Goal: Task Accomplishment & Management: Complete application form

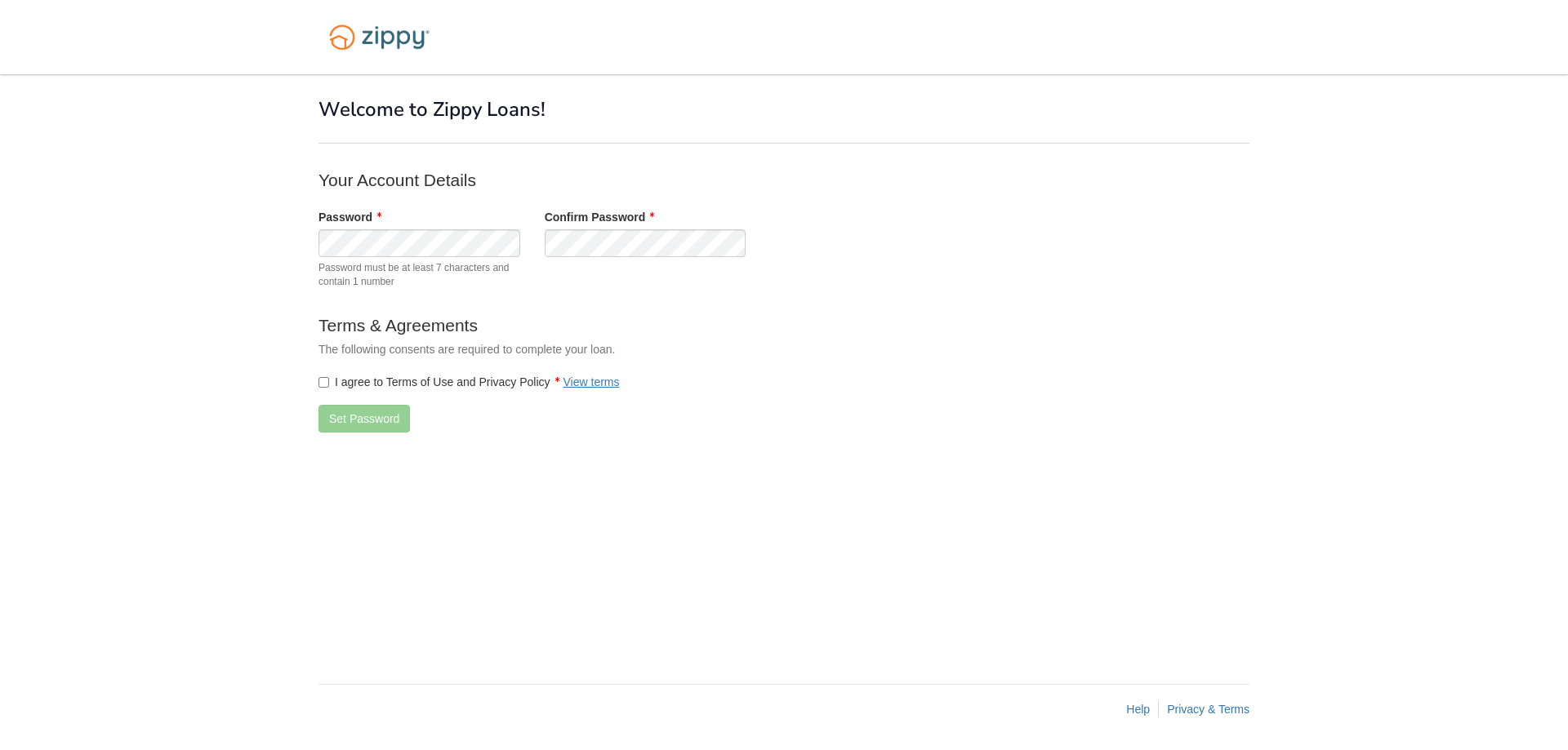
click at [328, 389] on label "I agree to Terms of Use and Privacy Policy View terms" at bounding box center [468, 382] width 301 height 16
click at [333, 414] on button "Set Password" at bounding box center [364, 419] width 91 height 28
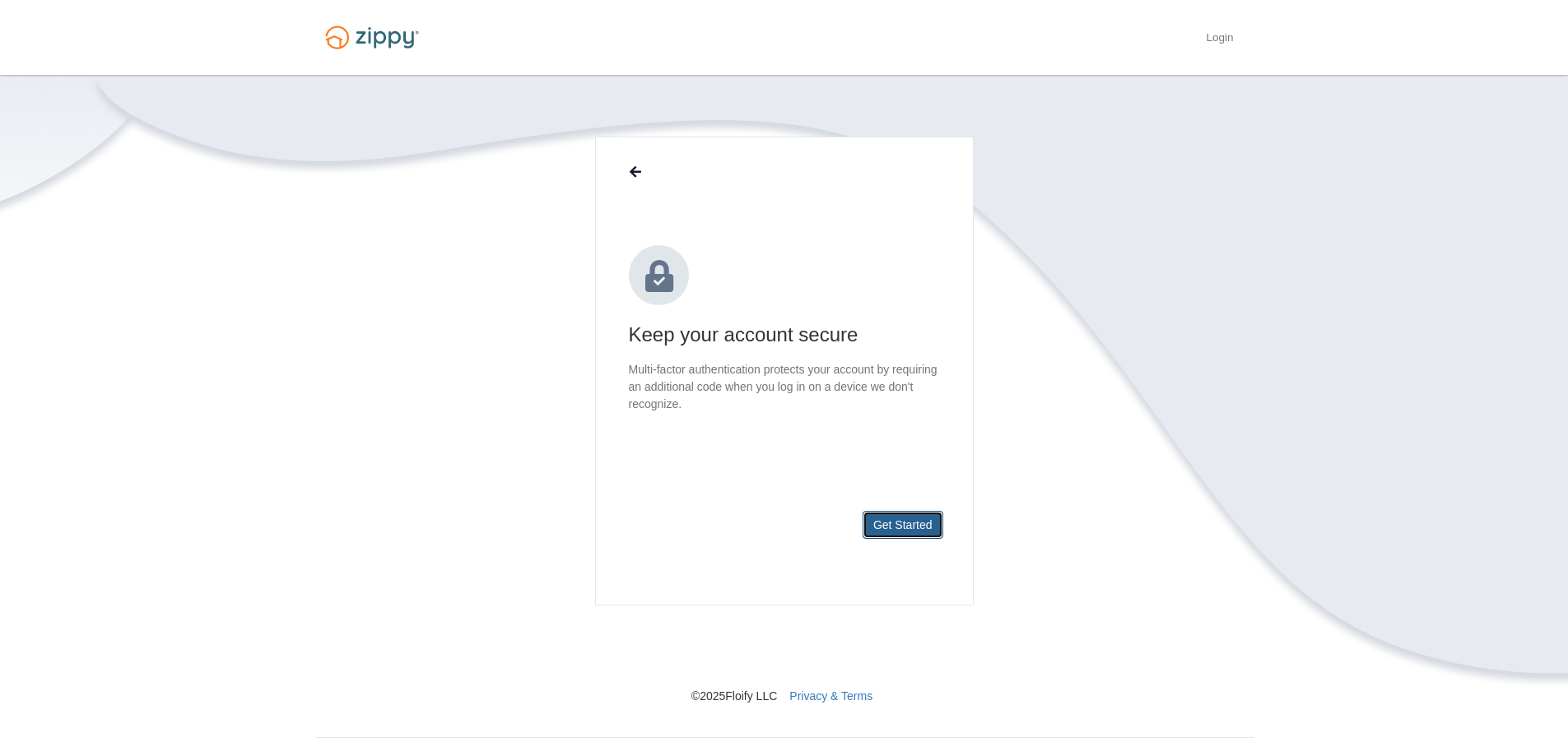
click at [925, 525] on button "Get Started" at bounding box center [903, 524] width 80 height 28
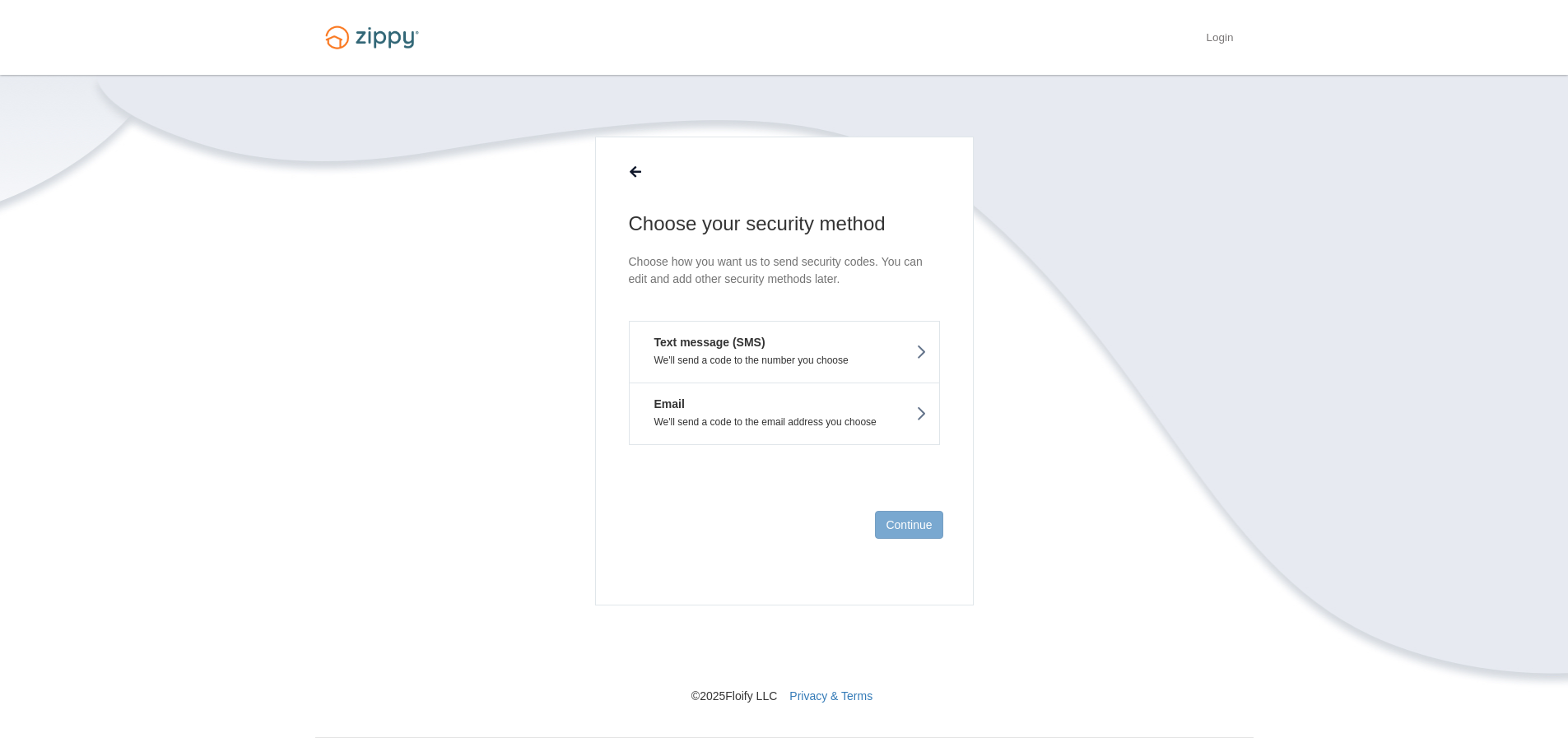
click at [826, 351] on button "Text message (SMS) We'll send a code to the number you choose" at bounding box center [784, 351] width 311 height 62
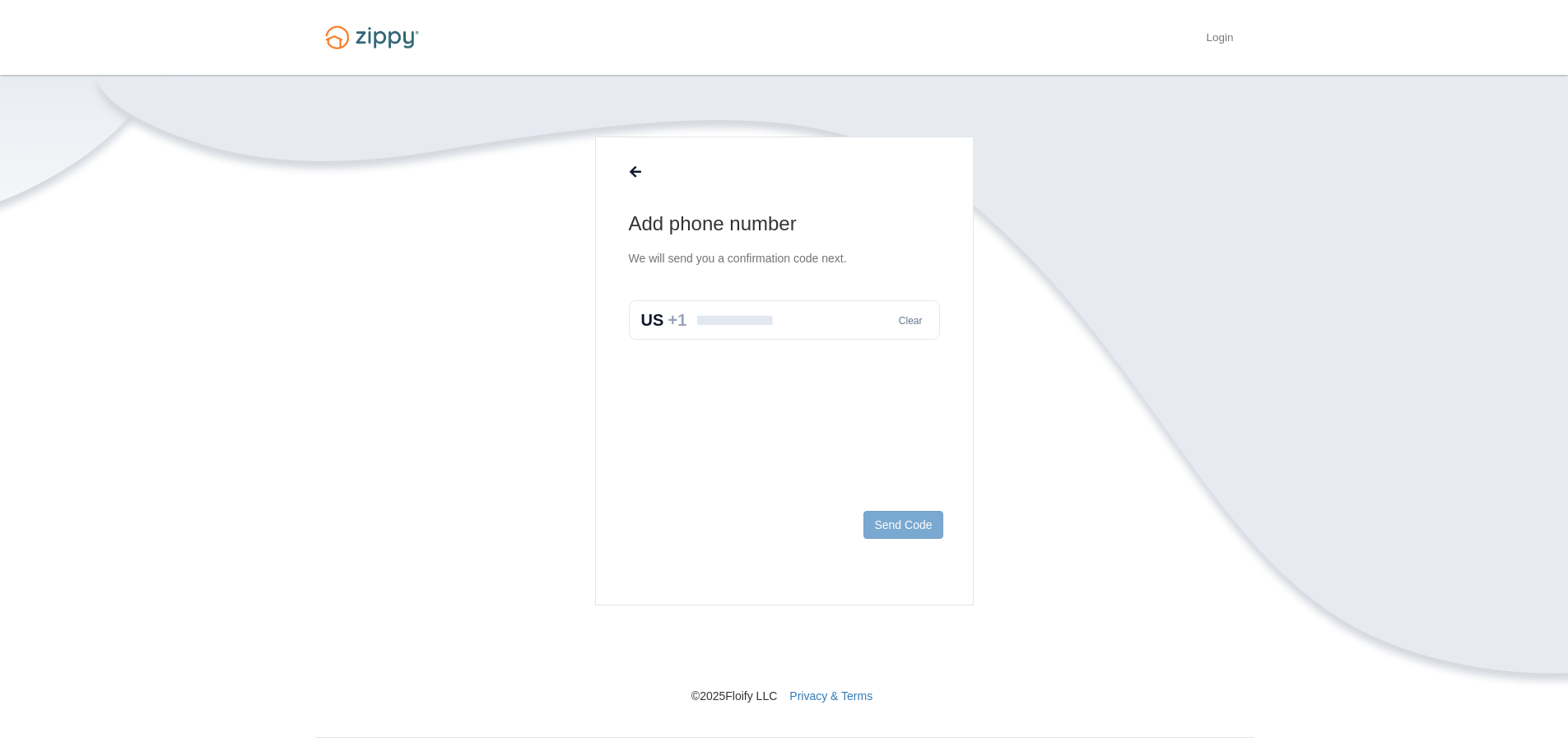
click at [833, 309] on input "text" at bounding box center [784, 320] width 311 height 39
type input "*"
type input "**********"
click at [887, 517] on button "Send Code" at bounding box center [903, 524] width 79 height 28
click at [830, 342] on input "text" at bounding box center [784, 337] width 311 height 39
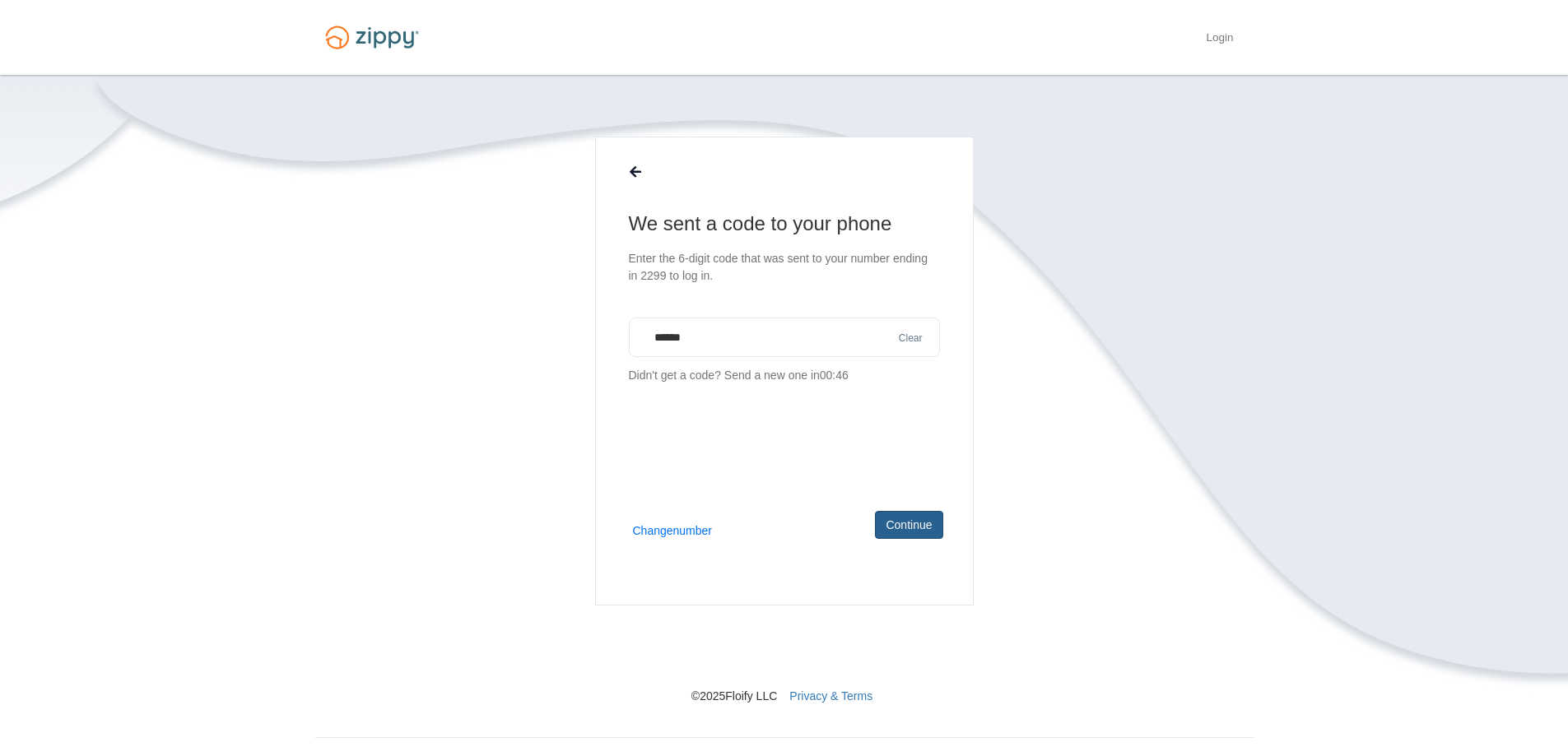
type input "******"
click at [887, 526] on button "Continue" at bounding box center [908, 524] width 68 height 28
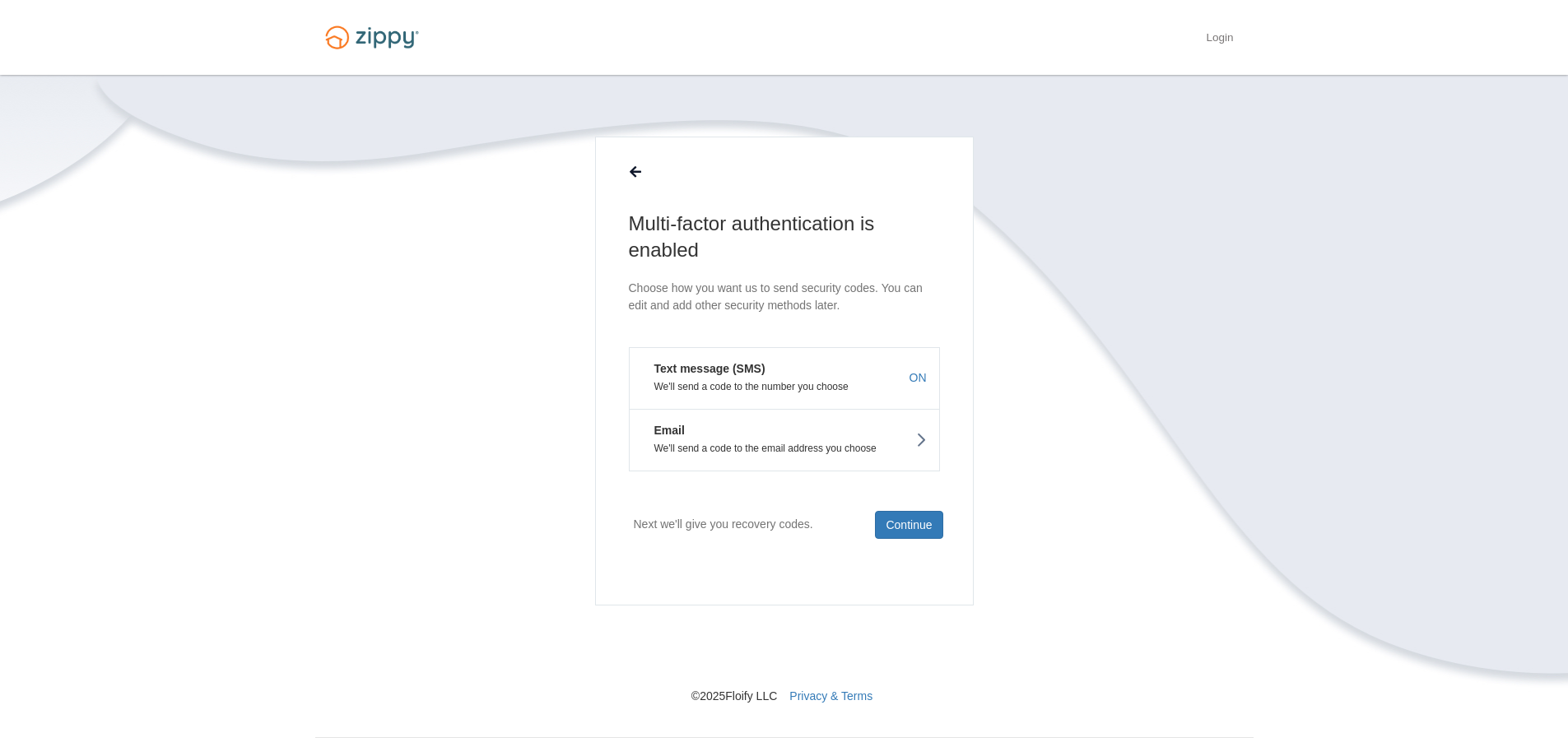
click at [880, 437] on button "Email We'll send a code to the email address you choose" at bounding box center [784, 439] width 311 height 62
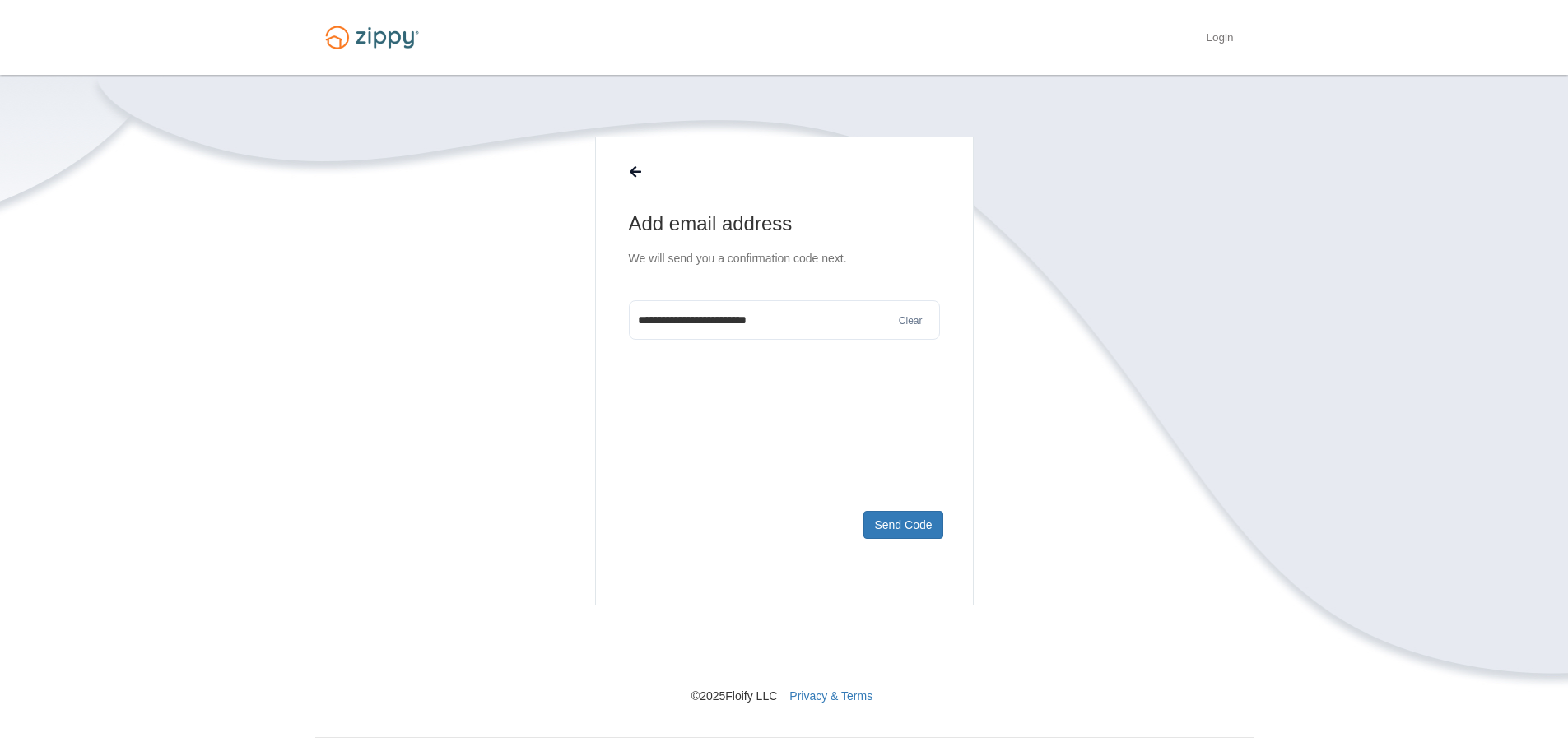
type input "**********"
click at [914, 321] on button "Clear" at bounding box center [910, 322] width 34 height 15
click at [634, 170] on icon at bounding box center [636, 173] width 11 height 13
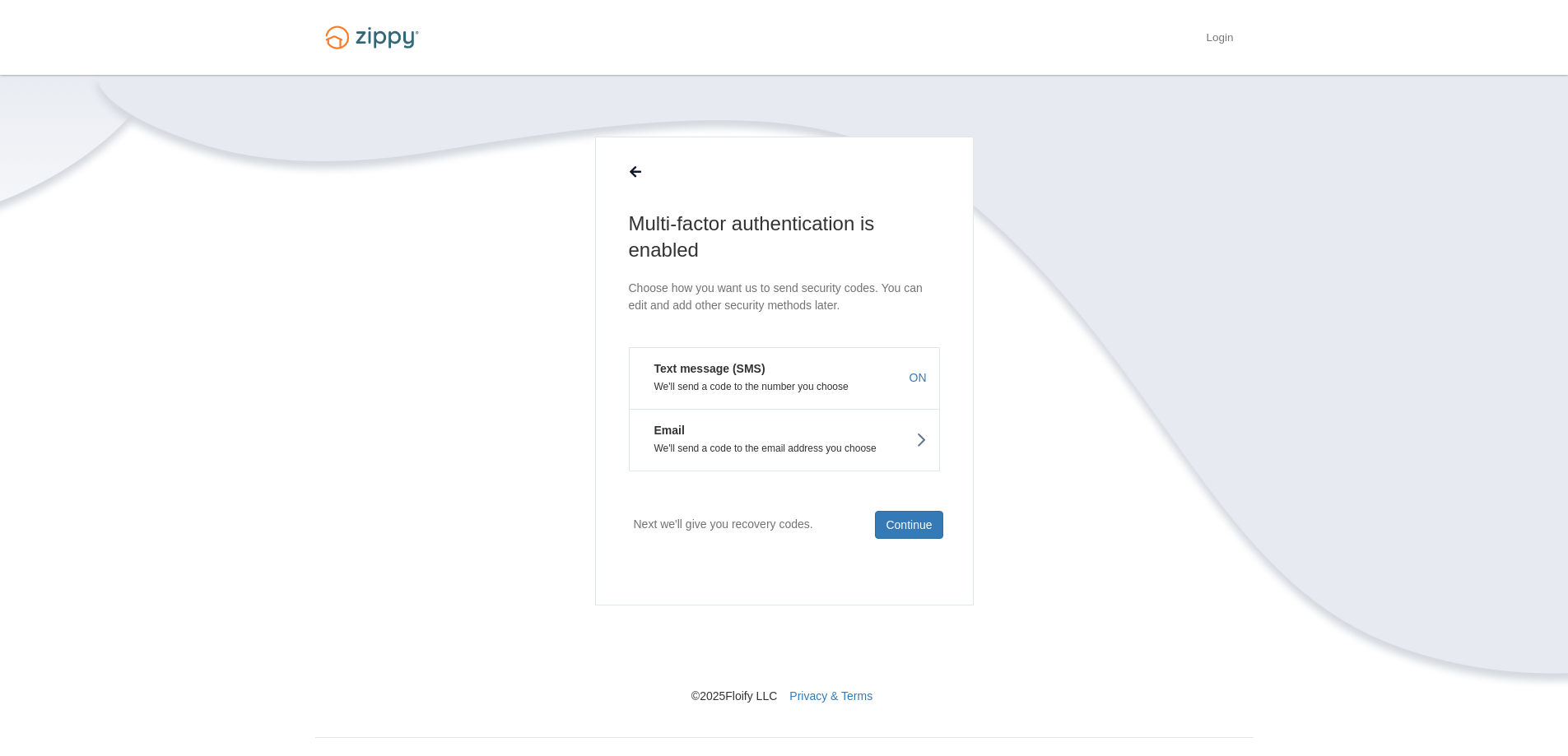
click at [880, 438] on button "Email We'll send a code to the email address you choose" at bounding box center [784, 439] width 311 height 62
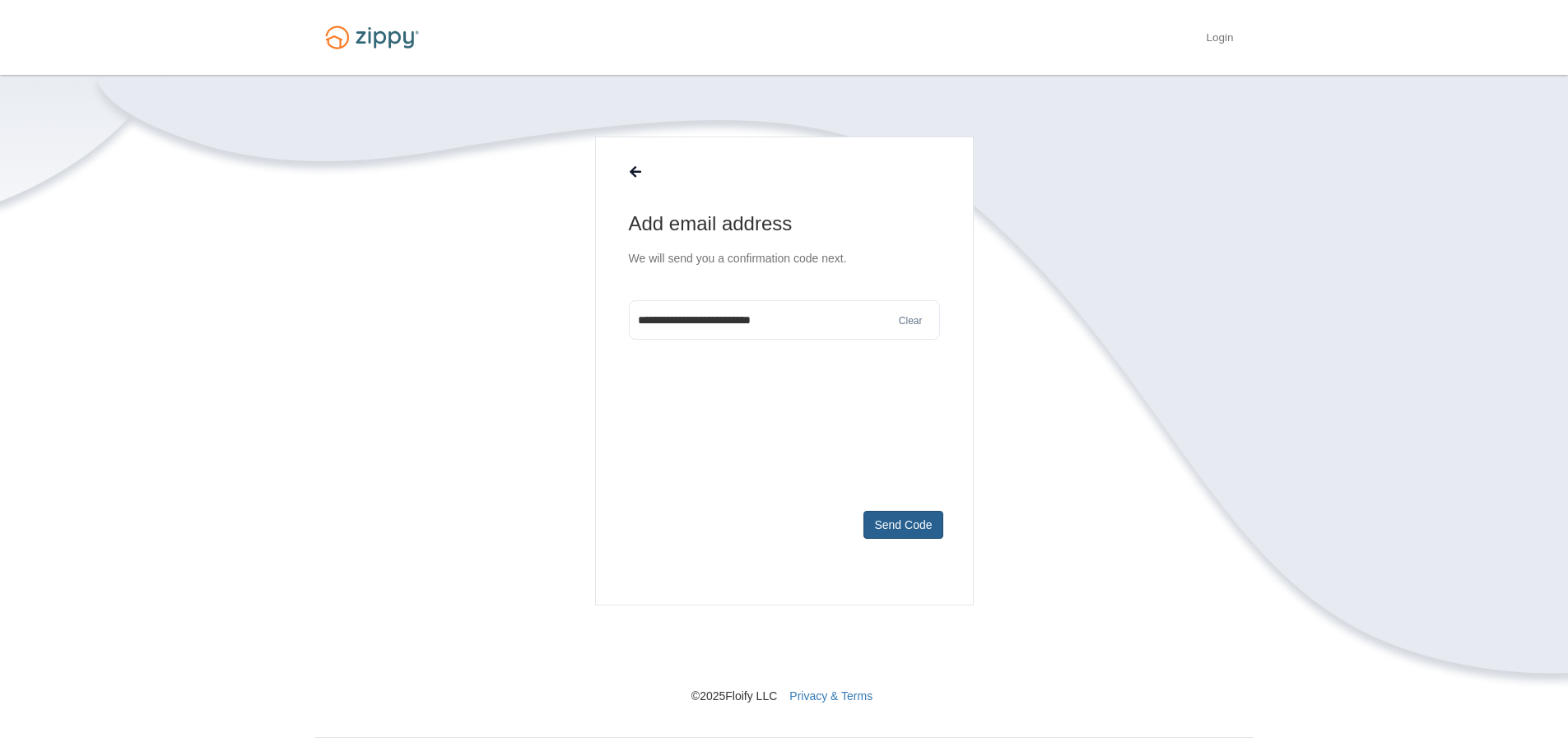
type input "**********"
click at [888, 524] on button "Send Code" at bounding box center [903, 524] width 79 height 28
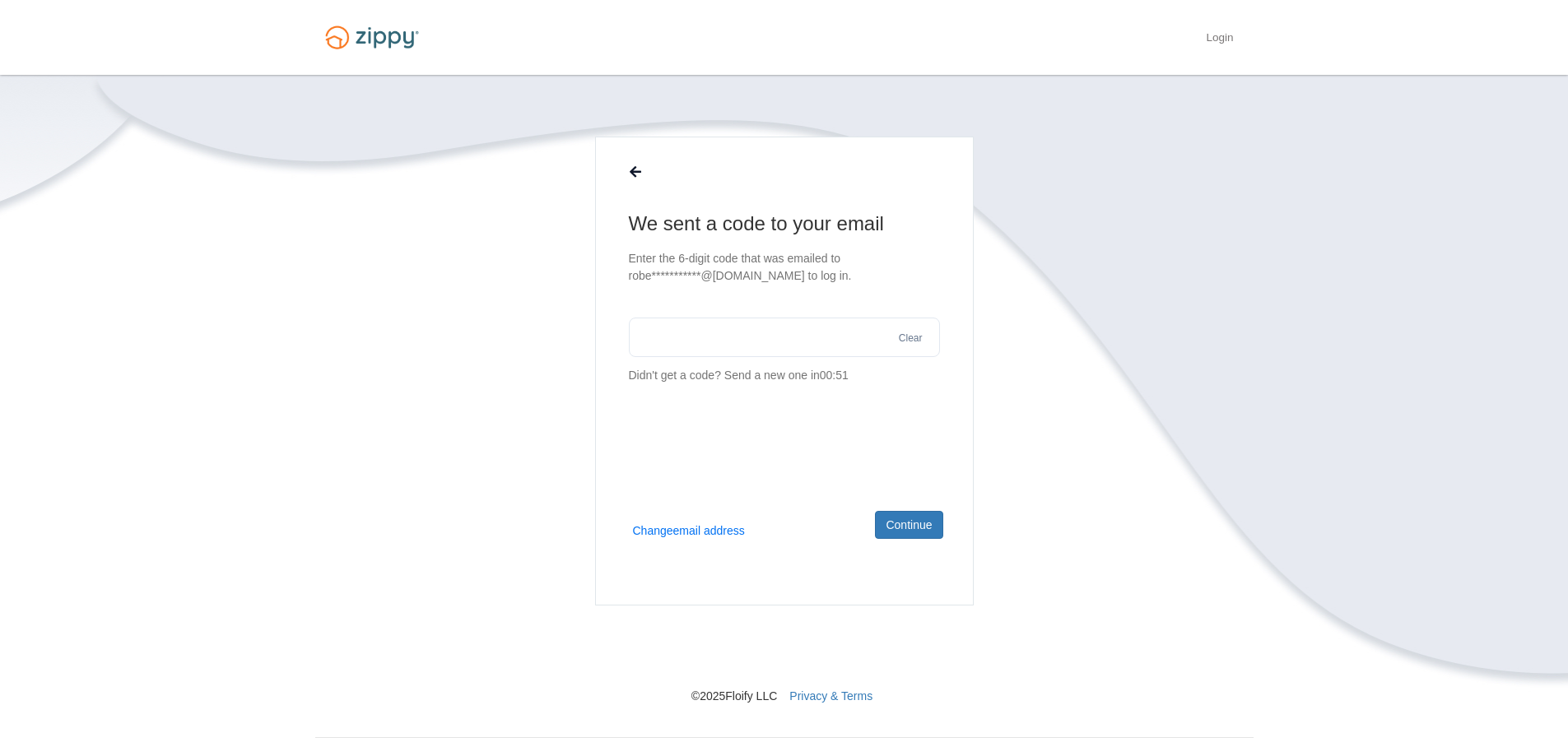
click at [727, 350] on input "text" at bounding box center [784, 337] width 311 height 39
type input "******"
click at [892, 526] on button "Continue" at bounding box center [908, 524] width 68 height 28
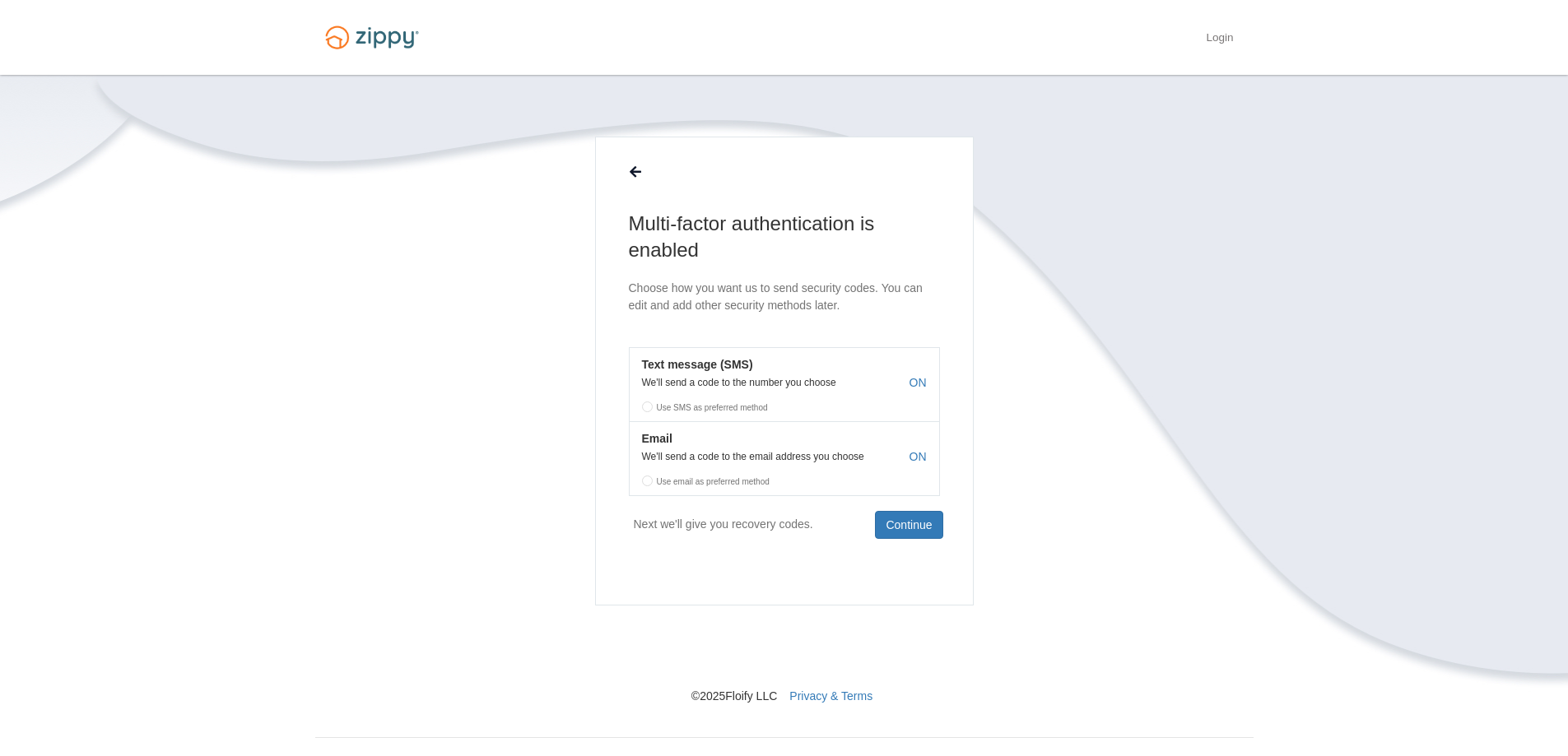
click at [647, 404] on label "Use SMS as preferred method" at bounding box center [784, 405] width 309 height 25
click at [856, 383] on p "We'll send a code to the number you choose" at bounding box center [784, 383] width 309 height 11
click at [728, 475] on label "Use email as preferred method" at bounding box center [784, 479] width 309 height 25
click at [649, 410] on label "Use SMS as preferred method" at bounding box center [784, 405] width 309 height 25
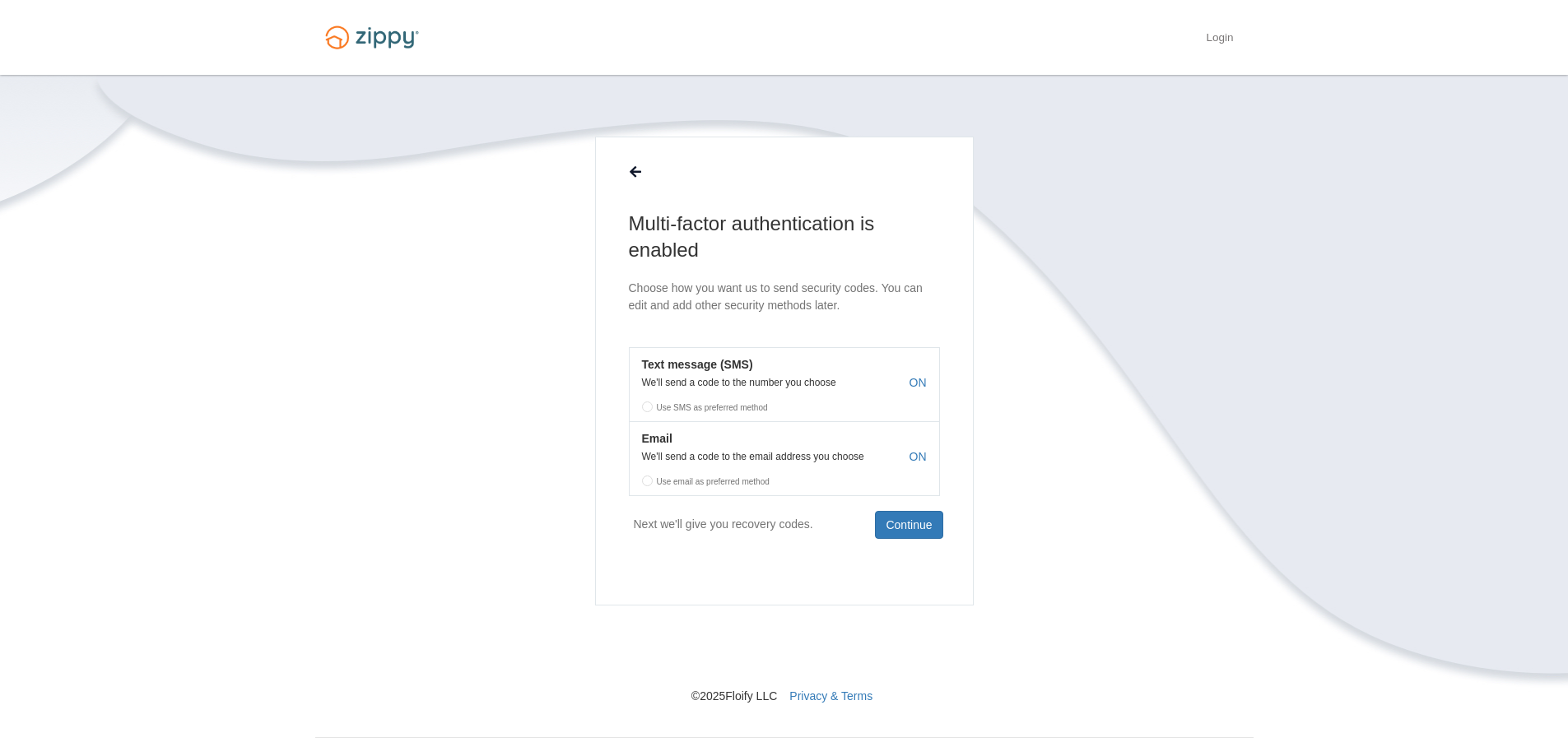
click at [650, 410] on label "Use SMS as preferred method" at bounding box center [784, 405] width 309 height 25
click at [895, 521] on button "Continue" at bounding box center [908, 524] width 68 height 28
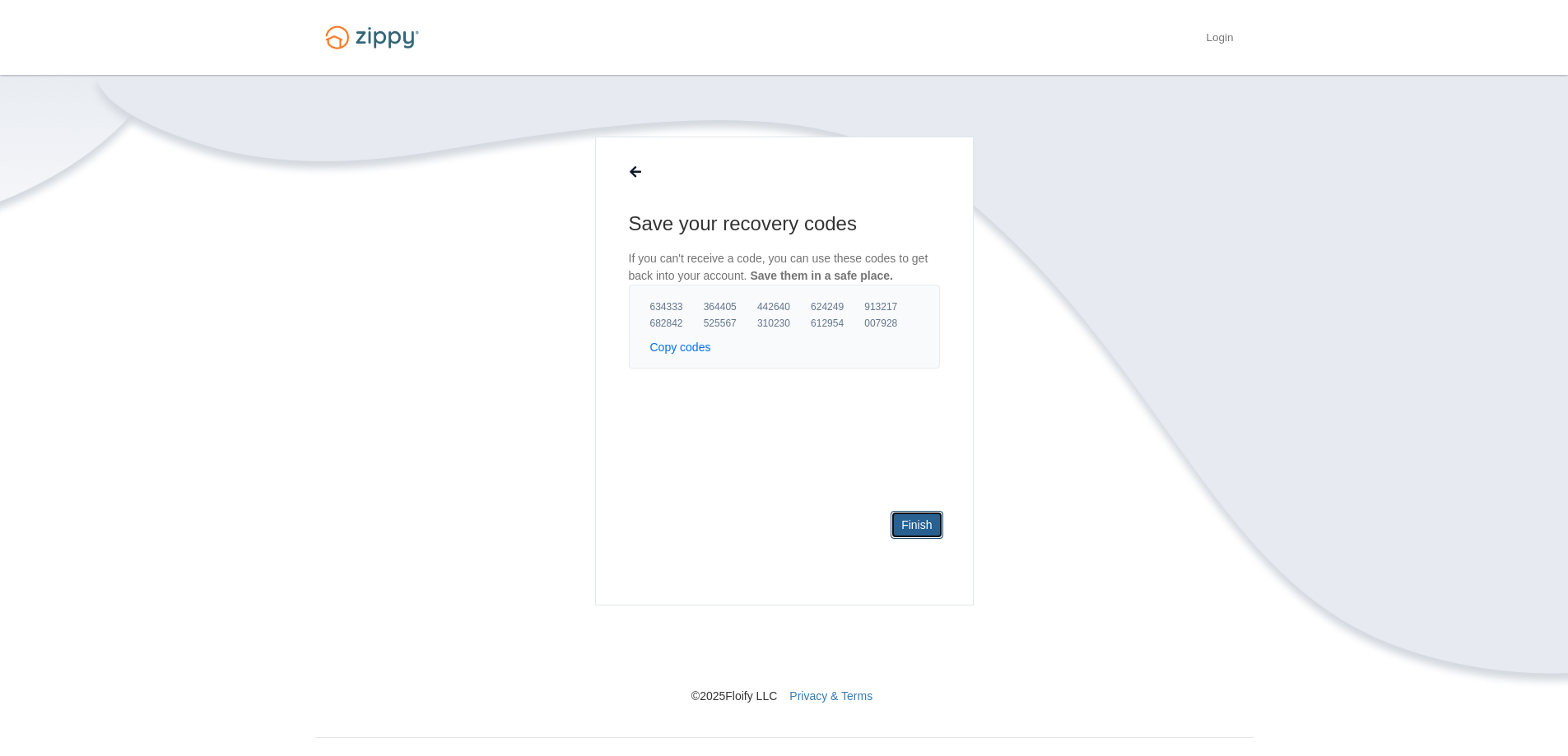
click at [921, 529] on link "Finish" at bounding box center [917, 524] width 52 height 28
